Goal: Transaction & Acquisition: Obtain resource

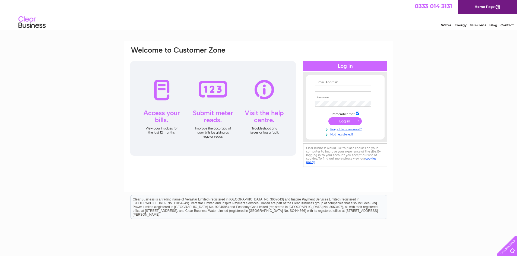
type input "[PERSON_NAME][EMAIL_ADDRESS][DOMAIN_NAME]"
click at [349, 121] on input "submit" at bounding box center [344, 121] width 33 height 8
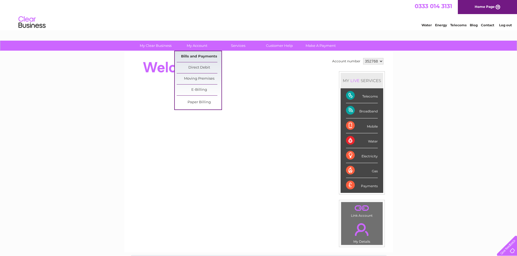
click at [194, 55] on link "Bills and Payments" at bounding box center [199, 56] width 45 height 11
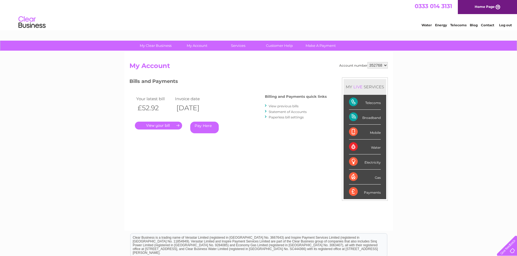
click at [151, 124] on link "." at bounding box center [158, 126] width 47 height 8
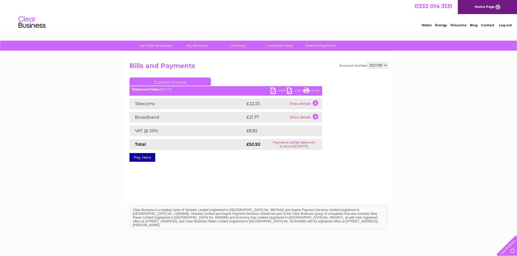
click at [273, 90] on link "PDF" at bounding box center [278, 92] width 16 height 8
click at [385, 65] on select "352768 528338 998338 998340" at bounding box center [377, 65] width 20 height 7
select select "528338"
click at [367, 62] on select "352768 528338 998338 998340" at bounding box center [377, 65] width 20 height 7
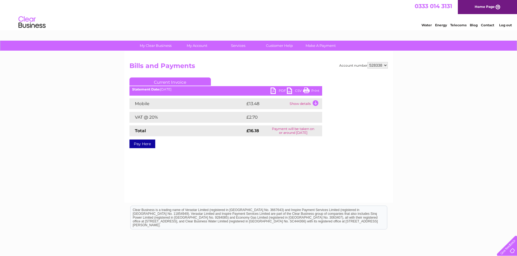
click at [274, 90] on link "PDF" at bounding box center [278, 92] width 16 height 8
click at [386, 65] on select "352768 528338 998338 998340" at bounding box center [377, 65] width 20 height 7
select select "998338"
click at [367, 62] on select "352768 528338 998338 998340" at bounding box center [377, 65] width 20 height 7
click at [384, 63] on select "352768 528338 998338 998340" at bounding box center [377, 65] width 20 height 7
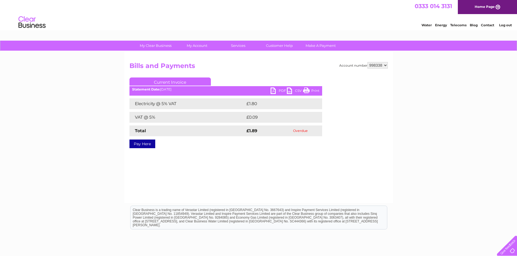
select select "998340"
click at [367, 62] on select "352768 528338 998338 998340" at bounding box center [377, 65] width 20 height 7
